Goal: Complete application form: Complete application form

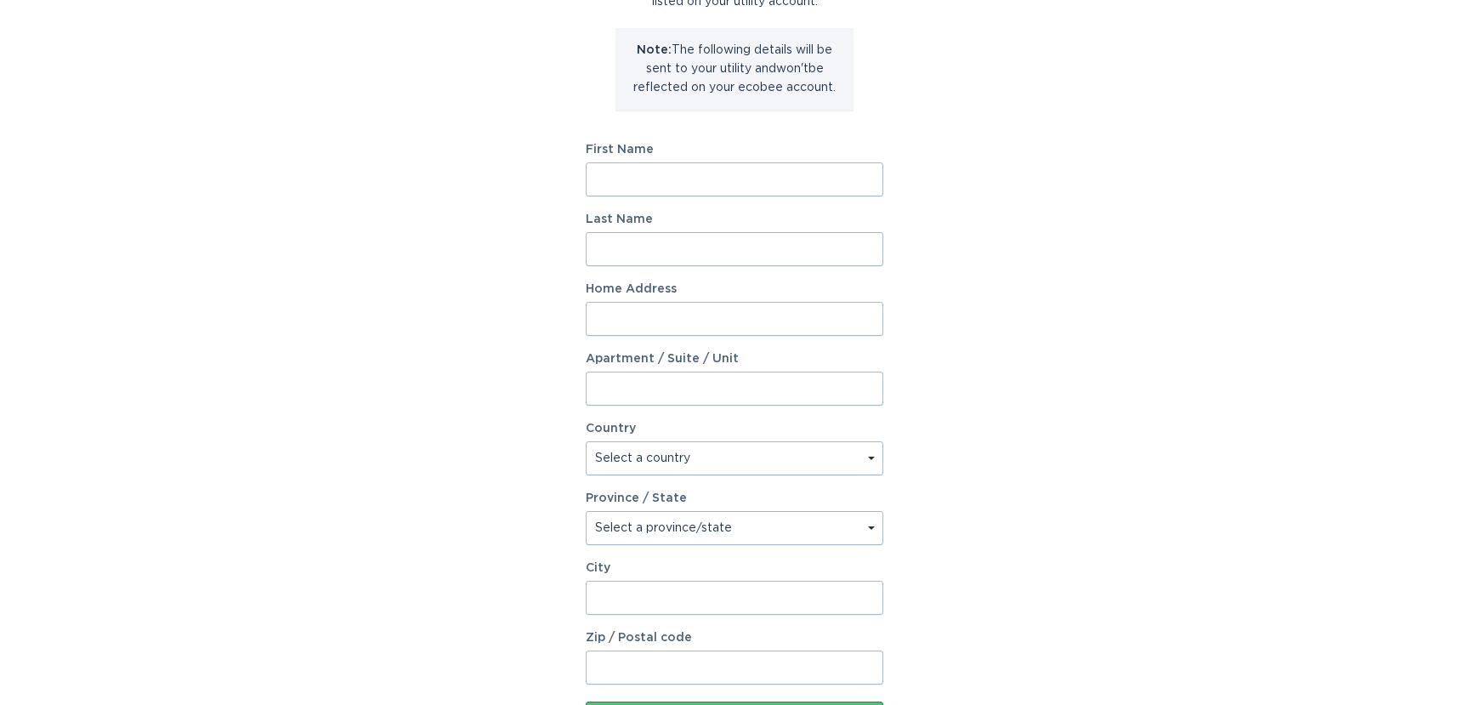
scroll to position [175, 0]
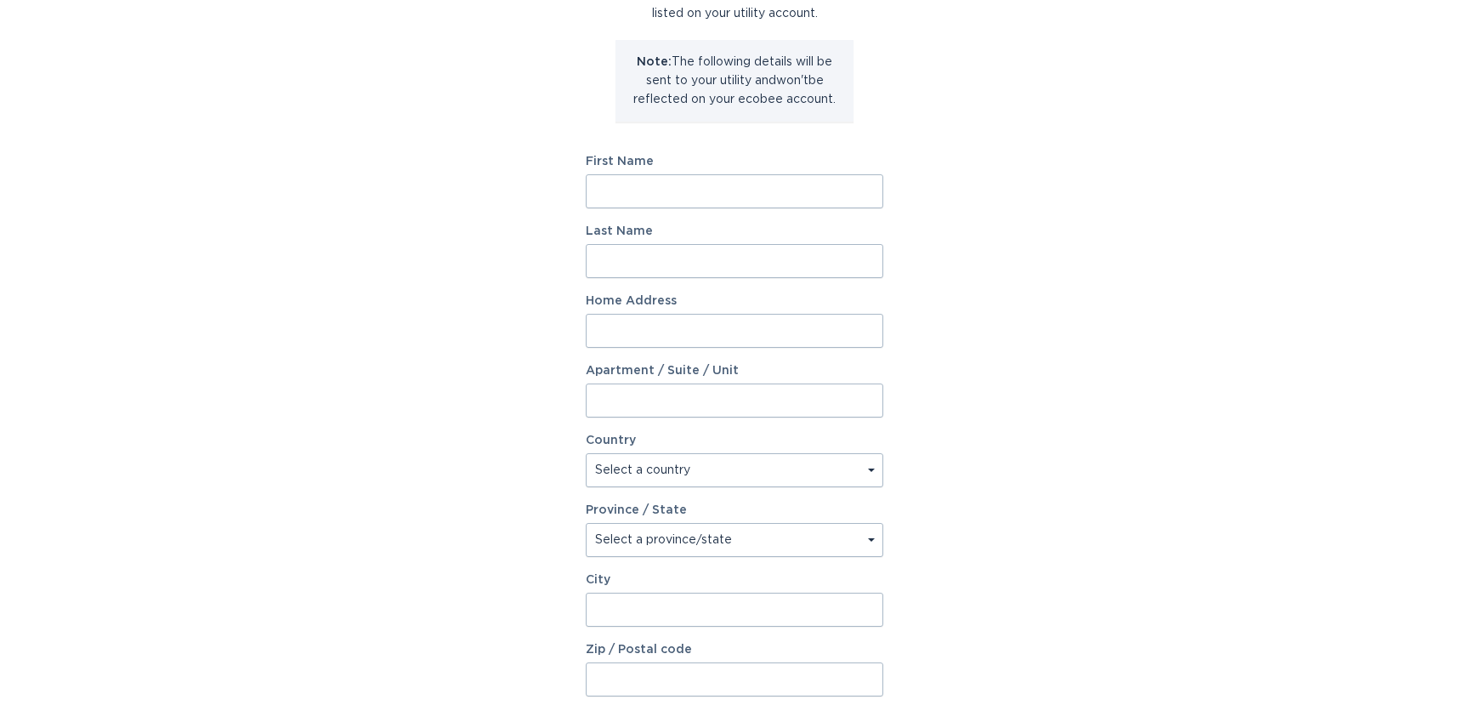
click at [688, 192] on input "First Name" at bounding box center [735, 191] width 298 height 34
type input "Janelle"
type input "Harb"
type input "10 Hastings Drive"
select select "US"
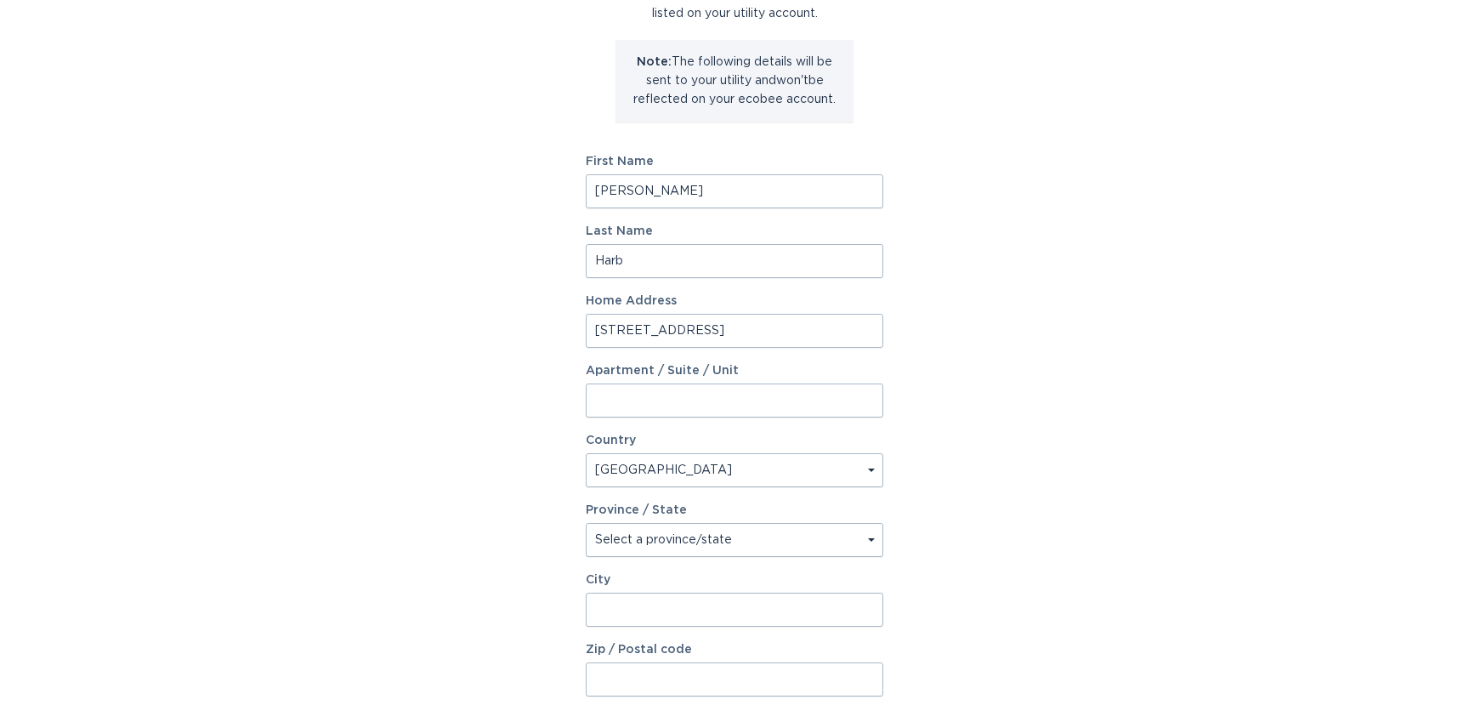
type input "Orchard Park"
type input "14127"
select select "NY"
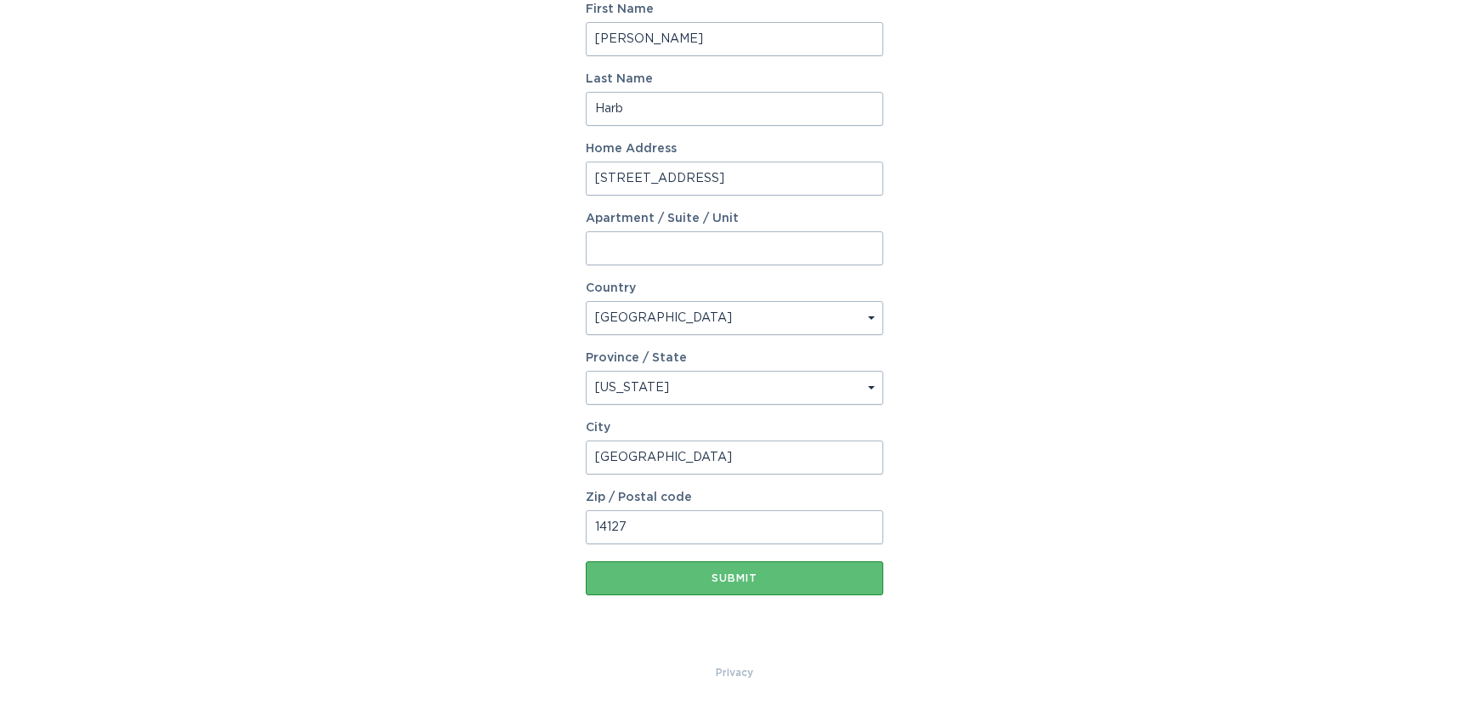
scroll to position [330, 0]
click at [933, 255] on div "Account Information To enrol in the savings program with your utility, please p…" at bounding box center [734, 190] width 1469 height 939
click at [747, 575] on div "Submit" at bounding box center [734, 575] width 281 height 10
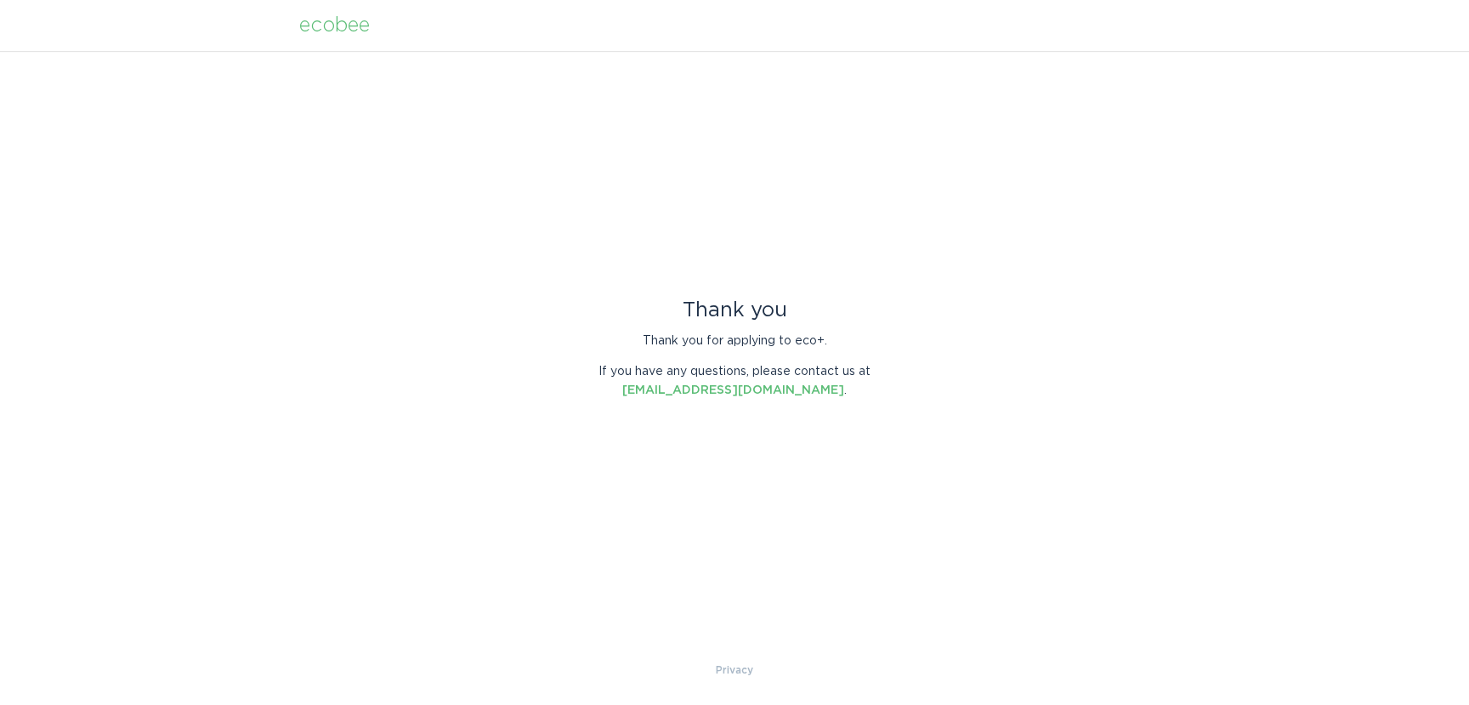
scroll to position [0, 0]
